Goal: Information Seeking & Learning: Learn about a topic

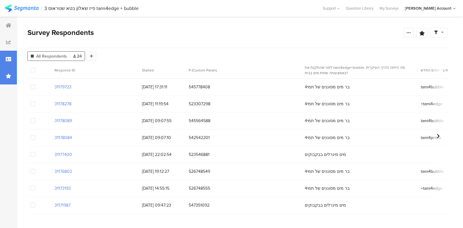
click at [9, 79] on div at bounding box center [8, 76] width 17 height 17
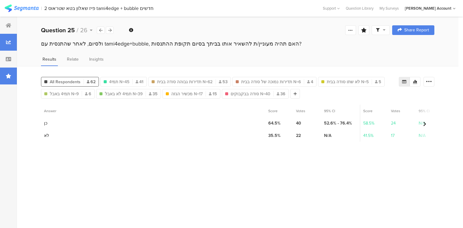
click at [10, 76] on icon at bounding box center [8, 76] width 5 height 5
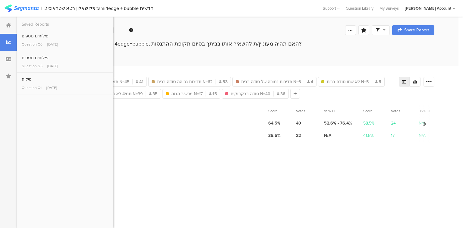
click at [211, 107] on section "Answer" at bounding box center [153, 111] width 224 height 12
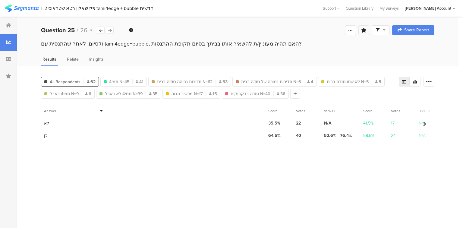
click at [363, 30] on icon at bounding box center [363, 30] width 5 height 5
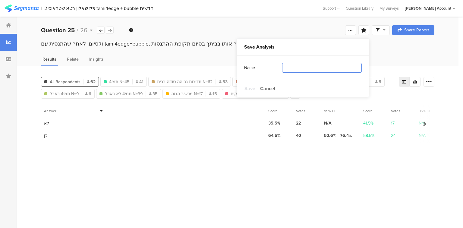
click at [341, 69] on input "text" at bounding box center [322, 68] width 80 height 10
type input "סודה"
click at [249, 89] on span "Save" at bounding box center [250, 88] width 11 height 7
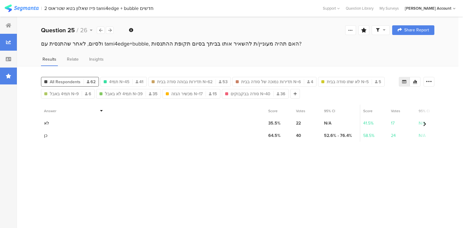
click at [8, 75] on icon at bounding box center [8, 76] width 5 height 5
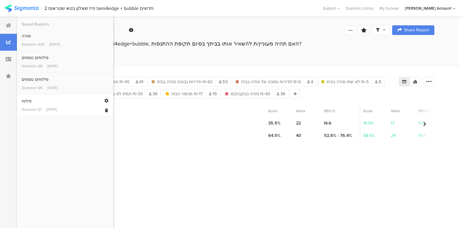
click at [37, 103] on div "פילוח" at bounding box center [65, 101] width 87 height 6
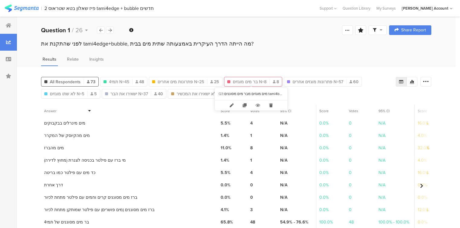
click at [233, 79] on span "בר מים מוגזים N=8" at bounding box center [250, 82] width 34 height 6
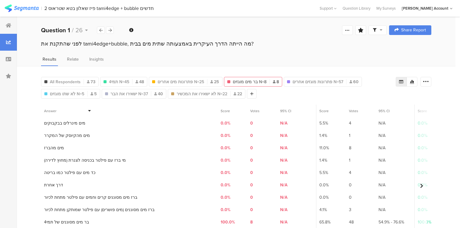
click at [233, 79] on span "בר מים מוגזים N=8" at bounding box center [250, 82] width 34 height 6
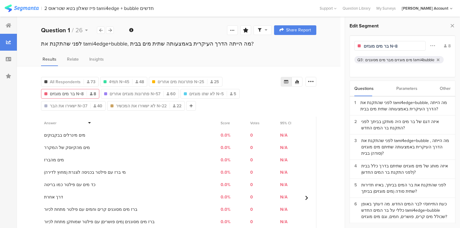
click at [384, 58] on div "מים מוגזים מבר מים מסוננים tami4bubble" at bounding box center [399, 60] width 69 height 6
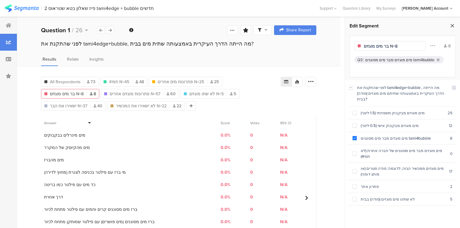
click at [453, 24] on icon at bounding box center [452, 25] width 6 height 8
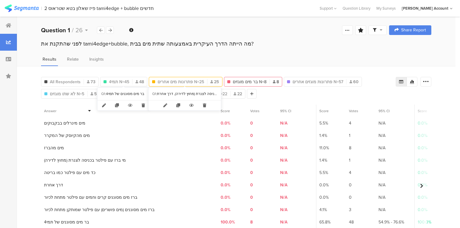
click at [162, 81] on span "פתרונות מים אחרים N=25" at bounding box center [180, 82] width 46 height 6
type input "פתרונות מים אחרים N=25"
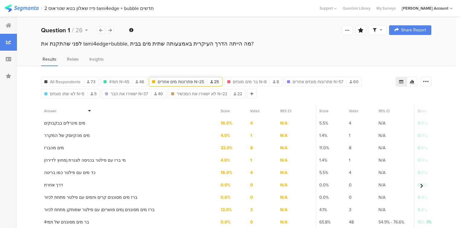
click at [162, 81] on span "פתרונות מים אחרים N=25" at bounding box center [180, 82] width 46 height 6
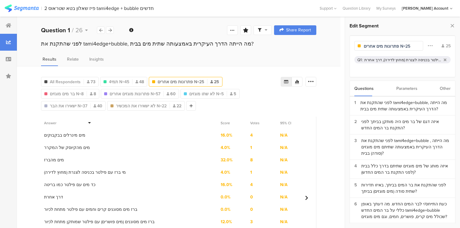
click at [386, 61] on div "מים מינרלים בבקבוקים, מים מהברז, בר מים מינרלים, בר מים מסוננים של חברה אחרת (ל…" at bounding box center [402, 60] width 77 height 6
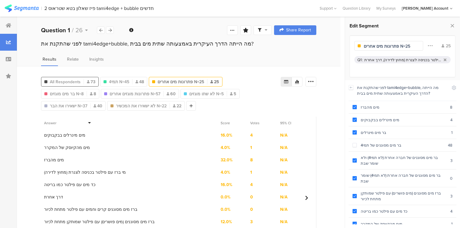
click at [76, 80] on span "All Respondents" at bounding box center [65, 82] width 31 height 6
